Goal: Feedback & Contribution: Submit feedback/report problem

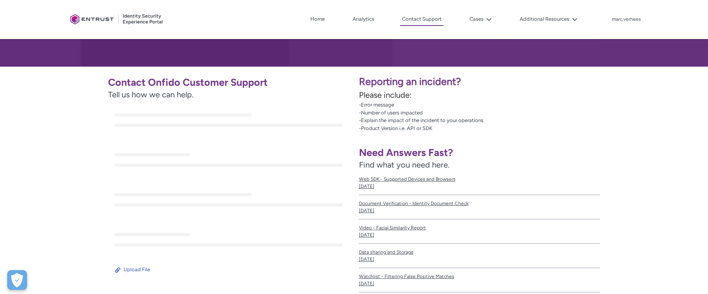
scroll to position [118, 0]
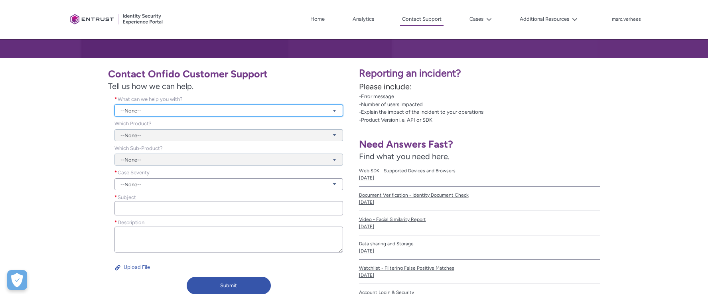
click at [148, 111] on link "--None--" at bounding box center [228, 111] width 228 height 12
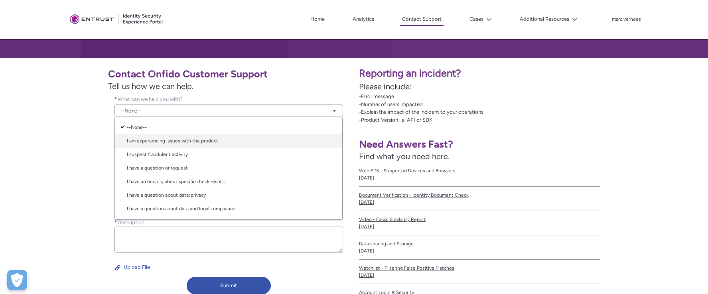
click at [163, 142] on link "I am experiencing issues with the product" at bounding box center [228, 141] width 227 height 14
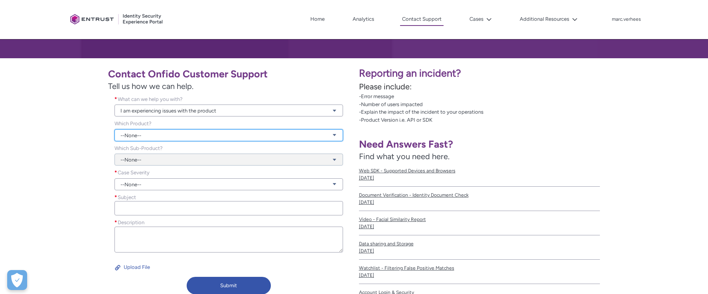
click at [152, 136] on link "--None--" at bounding box center [228, 135] width 228 height 12
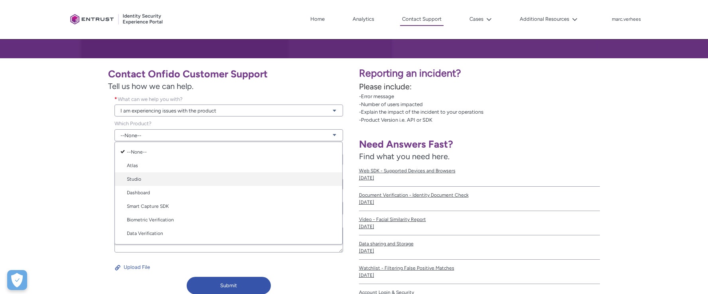
click at [138, 178] on link "Studio" at bounding box center [228, 179] width 227 height 14
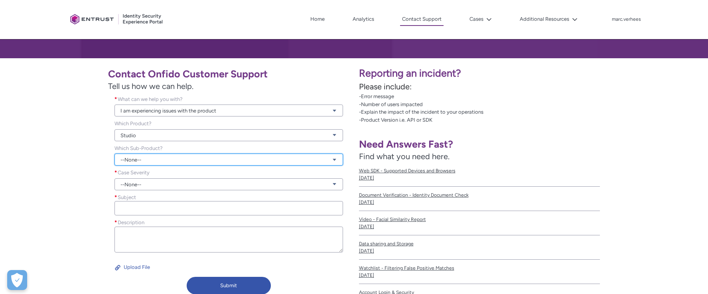
click at [154, 161] on link "--None--" at bounding box center [228, 160] width 228 height 12
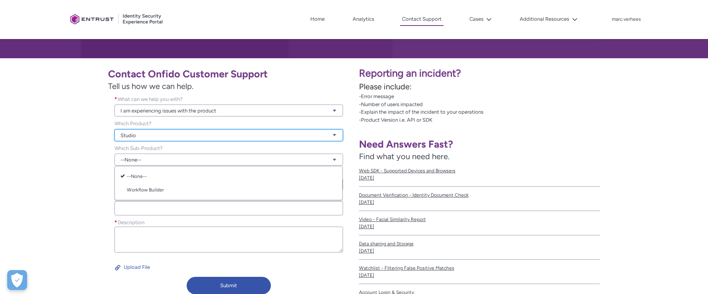
click at [132, 133] on link "Studio" at bounding box center [228, 135] width 228 height 12
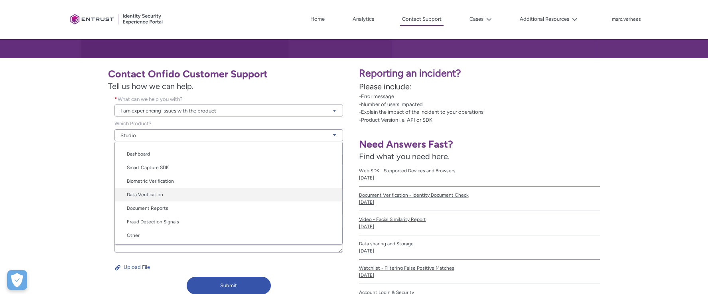
scroll to position [40, 0]
click at [168, 208] on link "Document Reports" at bounding box center [228, 207] width 227 height 14
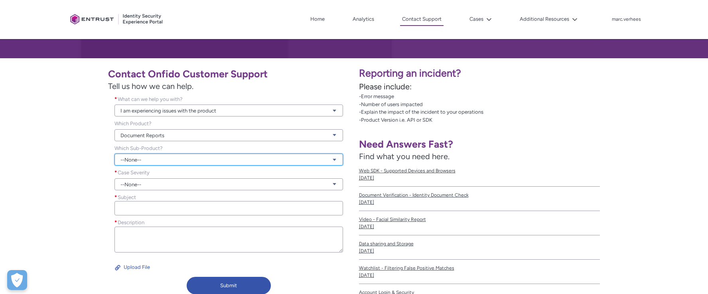
click at [152, 160] on link "--None--" at bounding box center [228, 160] width 228 height 12
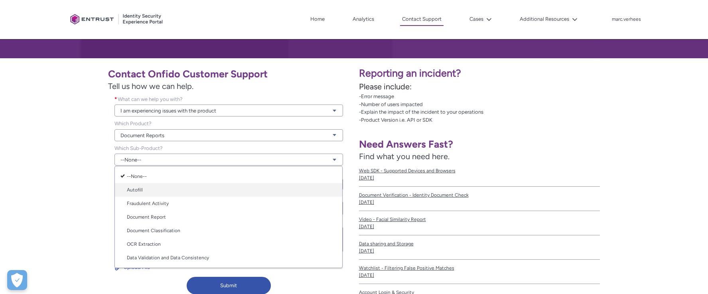
click at [137, 189] on link "Autofill" at bounding box center [228, 190] width 227 height 14
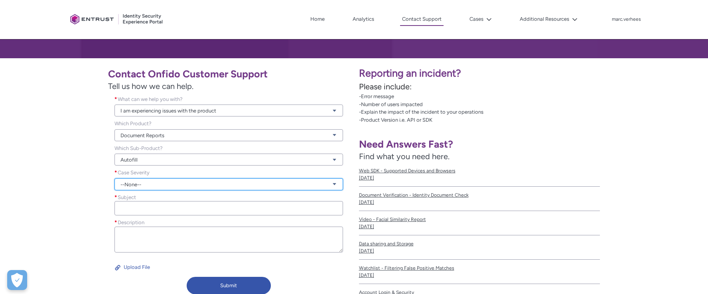
click at [138, 183] on link "--None--" at bounding box center [228, 184] width 228 height 12
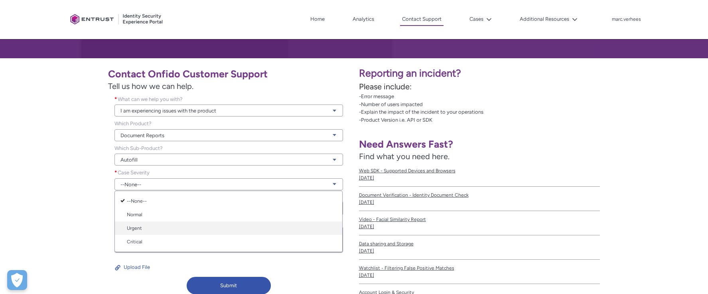
click at [140, 227] on link "Urgent" at bounding box center [228, 228] width 227 height 14
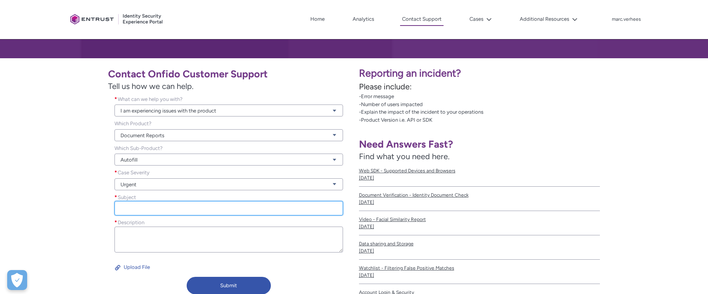
click at [140, 209] on input "Subject *" at bounding box center [228, 208] width 228 height 14
type input "U"
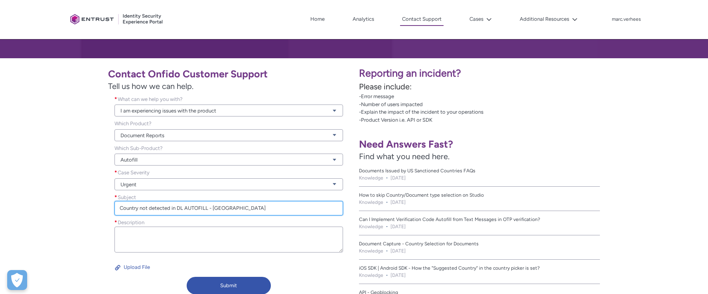
type input "Country not detected in DL AUTOFILL - [GEOGRAPHIC_DATA]"
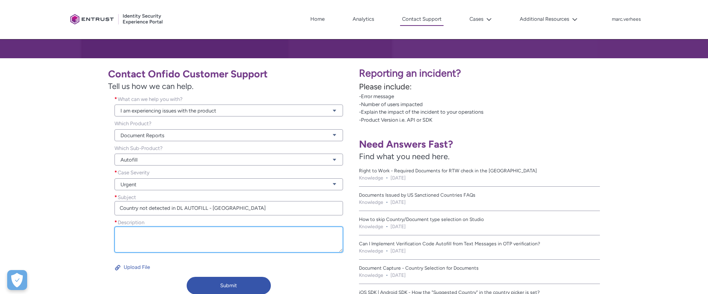
click at [238, 238] on textarea "Description *" at bounding box center [228, 240] width 228 height 26
paste textarea "Over the weekend we saw an increase in rejections in UK. Upon investigation, we…"
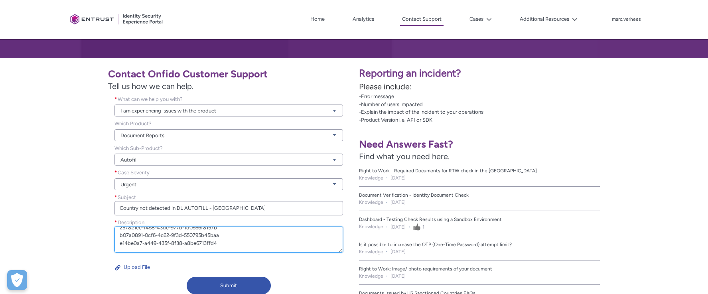
scroll to position [101, 0]
type textarea "Over the weekend we saw an increase in rejections in UK. Upon investigation, we…"
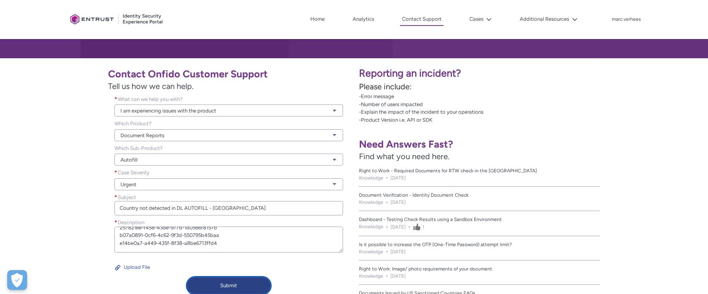
click at [228, 285] on button "Submit" at bounding box center [229, 286] width 85 height 18
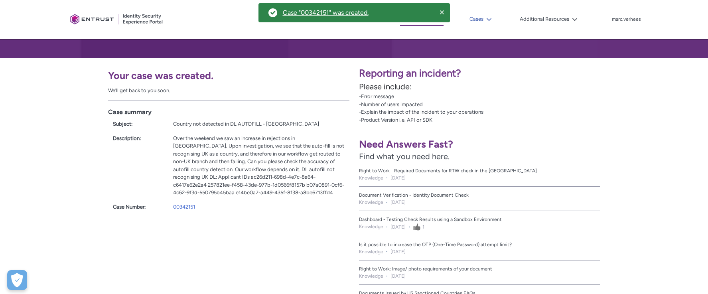
click at [492, 20] on icon at bounding box center [489, 20] width 6 height 6
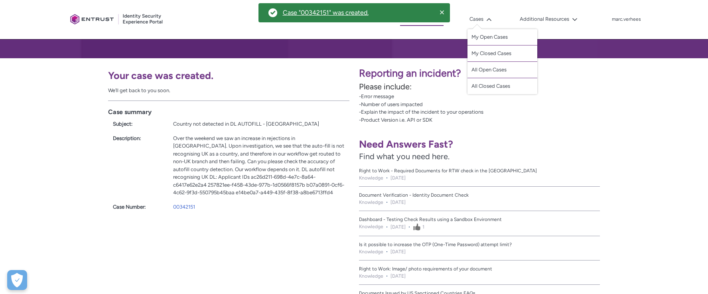
click at [564, 65] on div "Reporting an incident? Please include: -Error message -Number of users impacted…" at bounding box center [531, 186] width 354 height 256
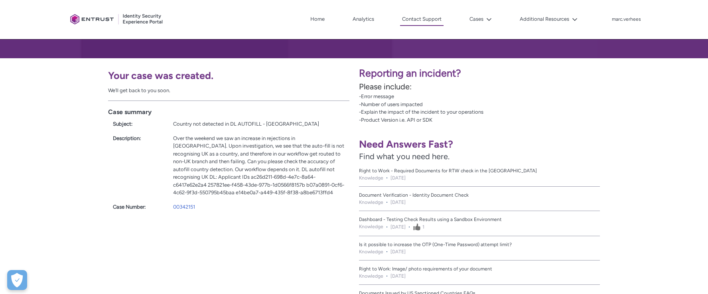
click at [93, 20] on div at bounding box center [117, 19] width 100 height 31
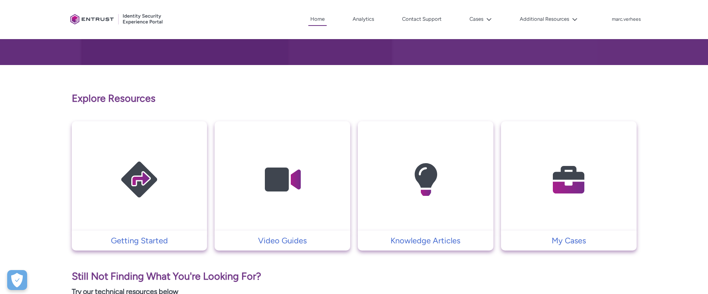
scroll to position [112, 0]
click at [550, 197] on img at bounding box center [569, 179] width 76 height 86
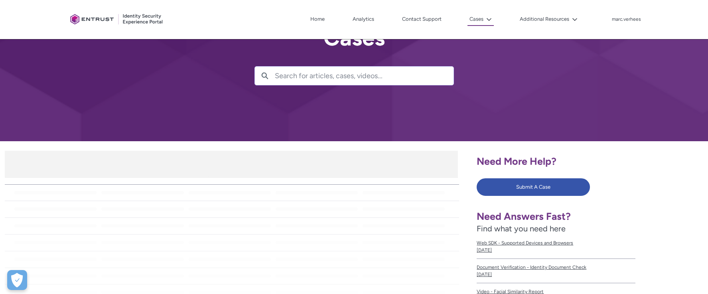
scroll to position [36, 0]
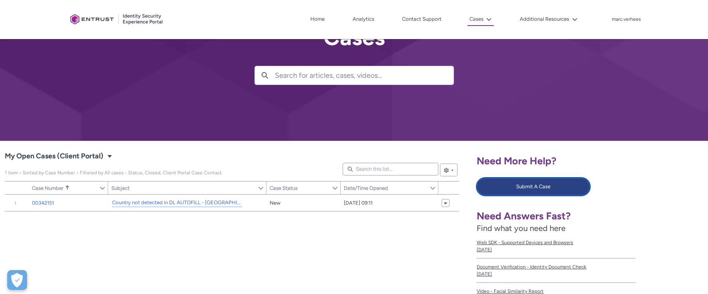
click at [517, 189] on button "Submit A Case" at bounding box center [533, 187] width 113 height 18
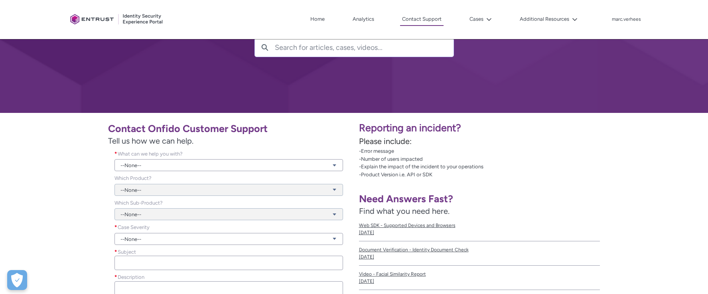
scroll to position [91, 0]
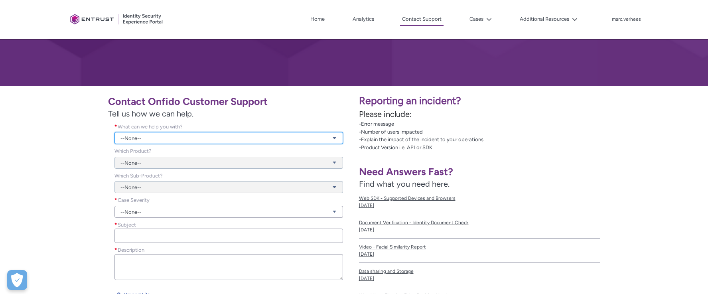
click at [138, 135] on link "--None--" at bounding box center [228, 138] width 228 height 12
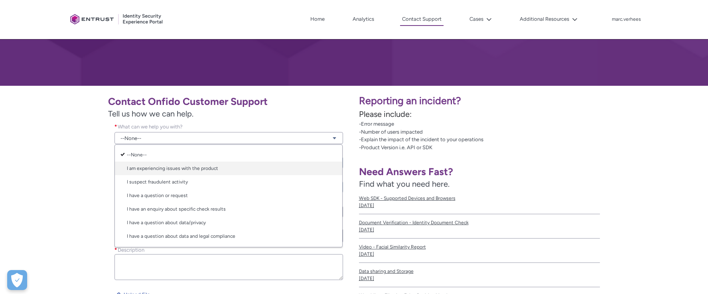
click at [156, 167] on link "I am experiencing issues with the product" at bounding box center [228, 169] width 227 height 14
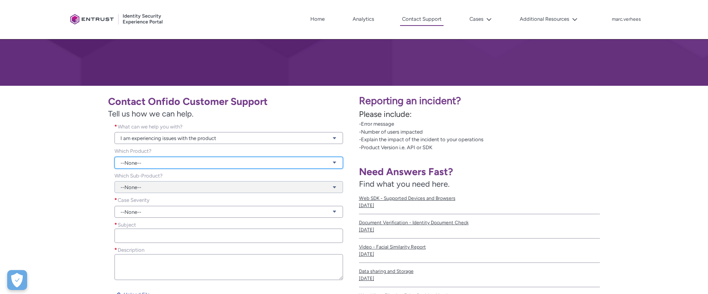
click at [152, 163] on link "--None--" at bounding box center [228, 163] width 228 height 12
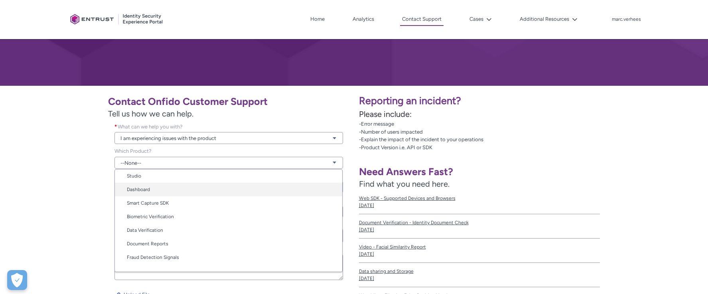
scroll to position [35, 0]
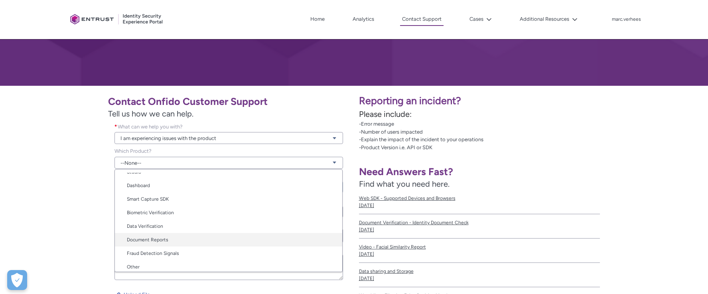
click at [161, 241] on link "Document Reports" at bounding box center [228, 240] width 227 height 14
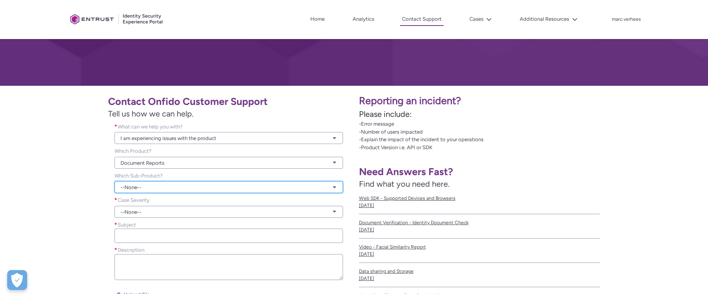
click at [151, 186] on link "--None--" at bounding box center [228, 187] width 228 height 12
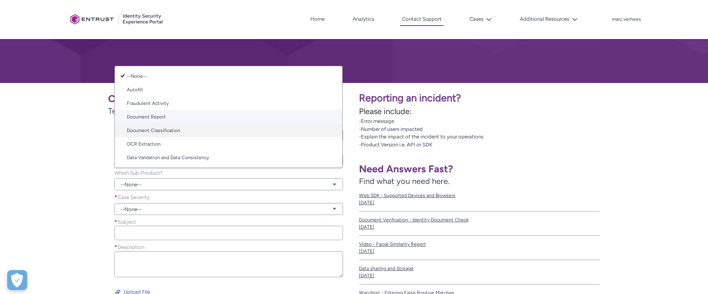
scroll to position [105, 0]
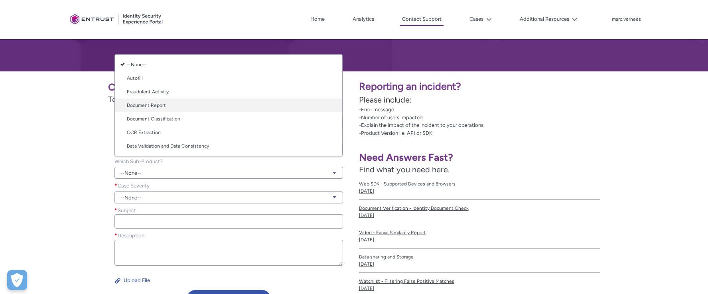
click at [160, 107] on link "Document Report" at bounding box center [228, 106] width 227 height 14
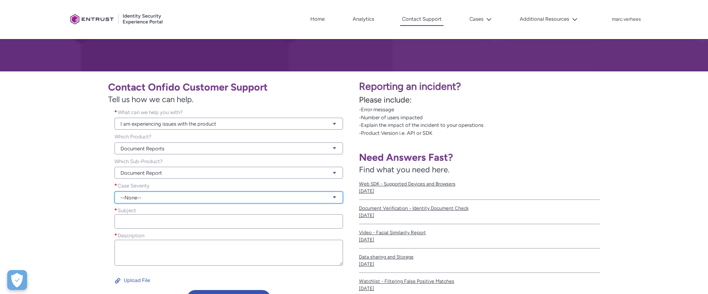
click at [147, 199] on link "--None--" at bounding box center [228, 197] width 228 height 12
click at [140, 226] on link "Normal" at bounding box center [228, 228] width 227 height 14
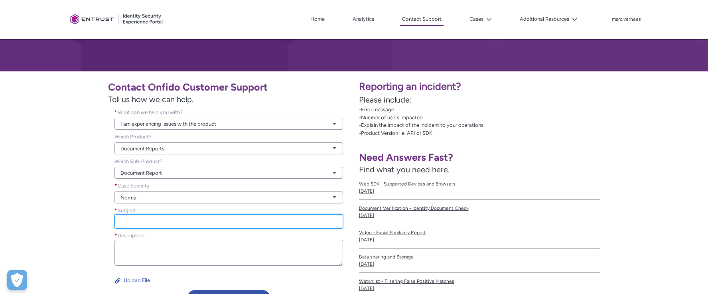
click at [142, 219] on input "Subject *" at bounding box center [228, 221] width 228 height 14
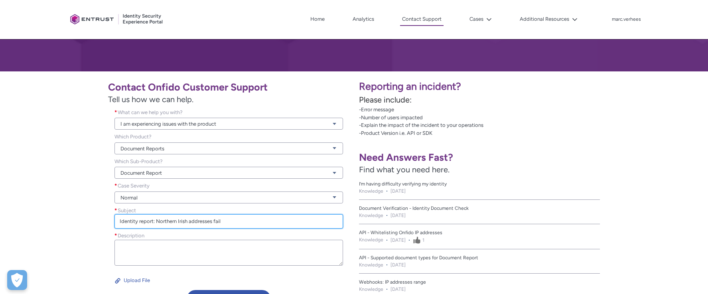
type input "Identity report: Northern Irish addresses fail"
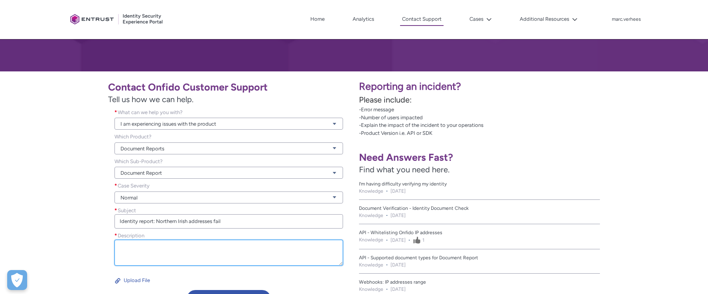
click at [131, 247] on textarea "Description *" at bounding box center [228, 253] width 228 height 26
paste textarea "[GEOGRAPHIC_DATA] address check causes error 56d79cd2-5ac0-44c8-a3c6-1d8ab0ec7a…"
click at [145, 258] on textarea "[GEOGRAPHIC_DATA] address check causes error 56d79cd2-5ac0-44c8-a3c6-1d8ab0ec7a…" at bounding box center [228, 253] width 228 height 26
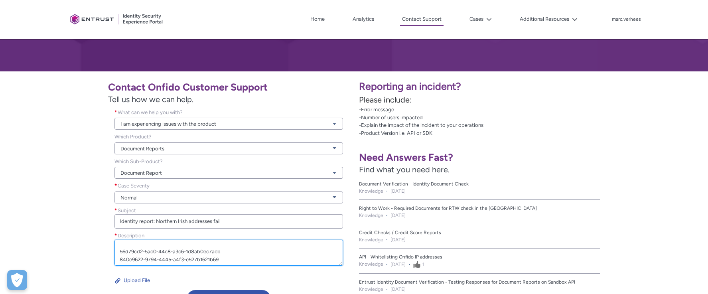
scroll to position [20, 0]
click at [192, 243] on textarea "[GEOGRAPHIC_DATA] address check causes error for the Identity Report. Ideally t…" at bounding box center [228, 253] width 228 height 26
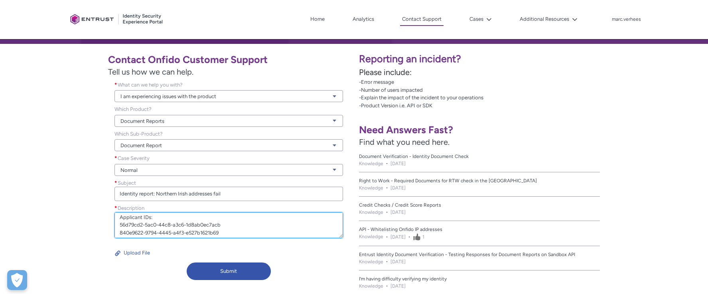
scroll to position [197, 0]
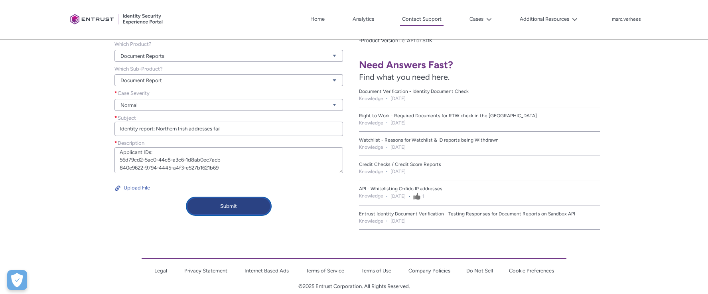
type textarea "[GEOGRAPHIC_DATA] address check causes error for the Identity Report. Ideally t…"
click at [235, 208] on button "Submit" at bounding box center [229, 206] width 85 height 18
